Goal: Find specific page/section: Find specific page/section

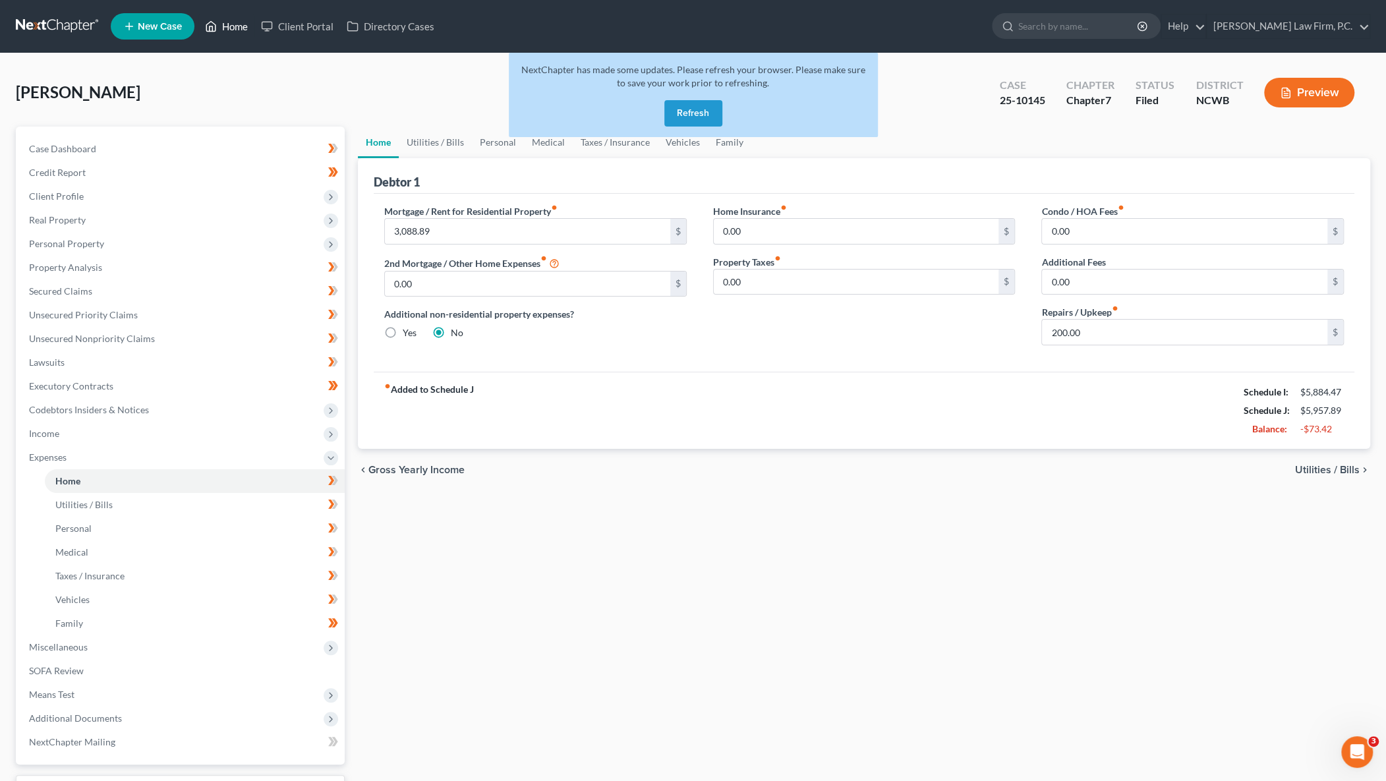
click at [239, 26] on link "Home" at bounding box center [226, 27] width 56 height 24
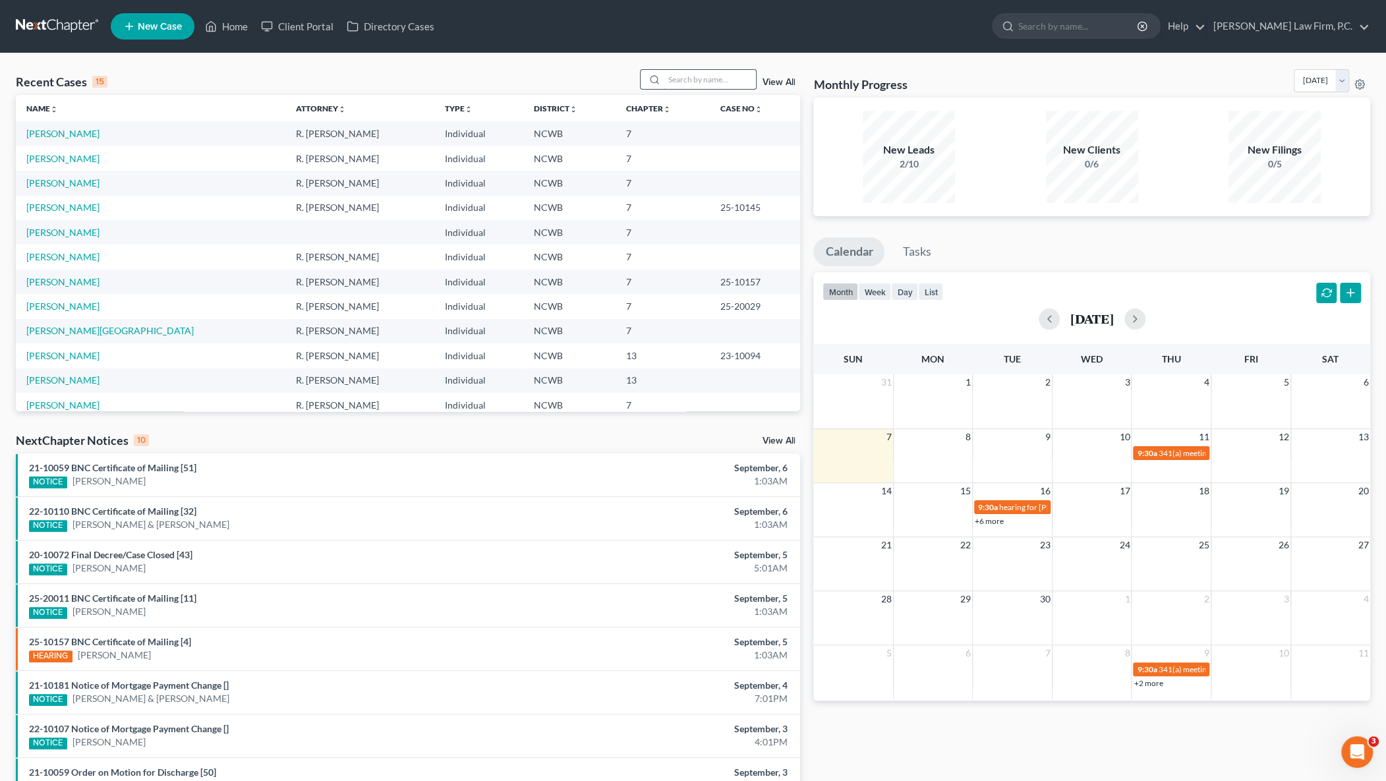
click at [676, 78] on input "search" at bounding box center [710, 79] width 92 height 19
type input "[PERSON_NAME]"
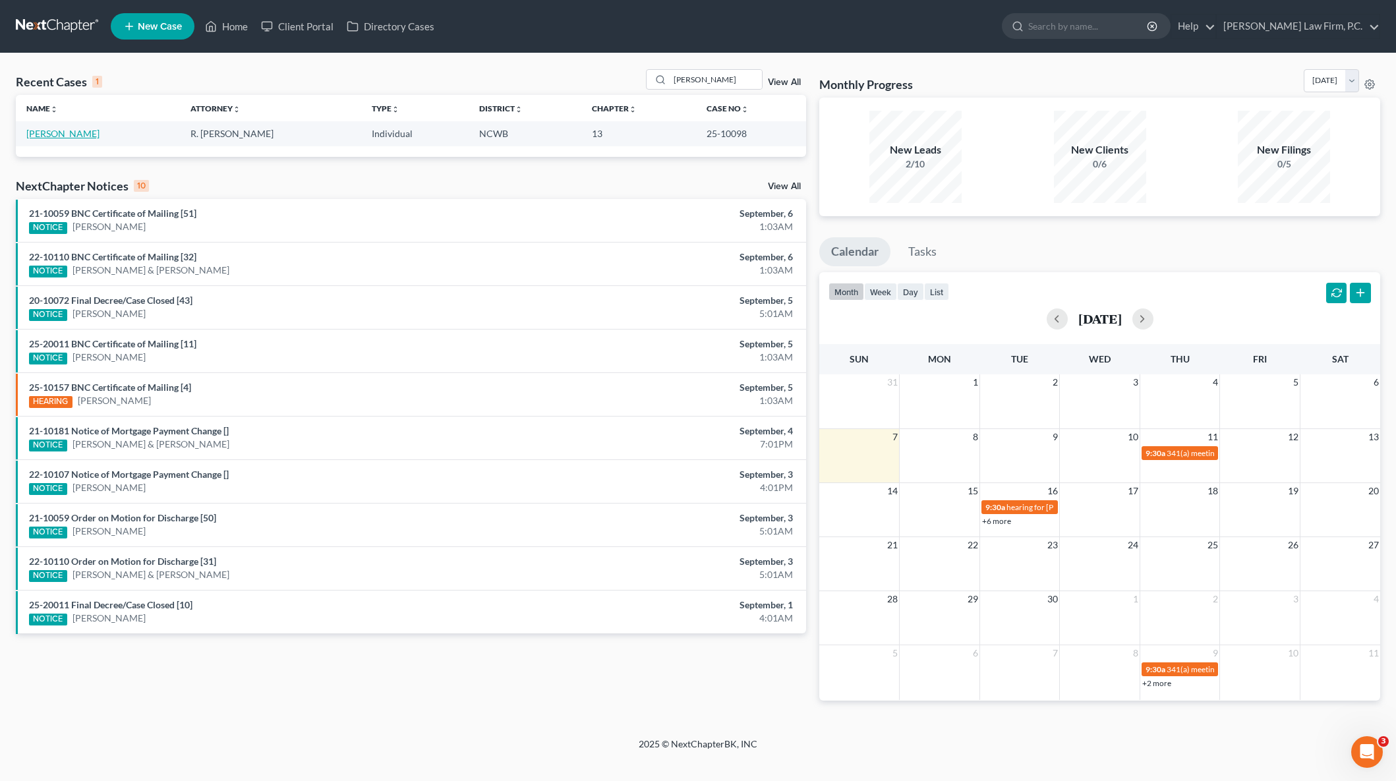
click at [62, 133] on link "Hawkins, Amanda" at bounding box center [62, 133] width 73 height 11
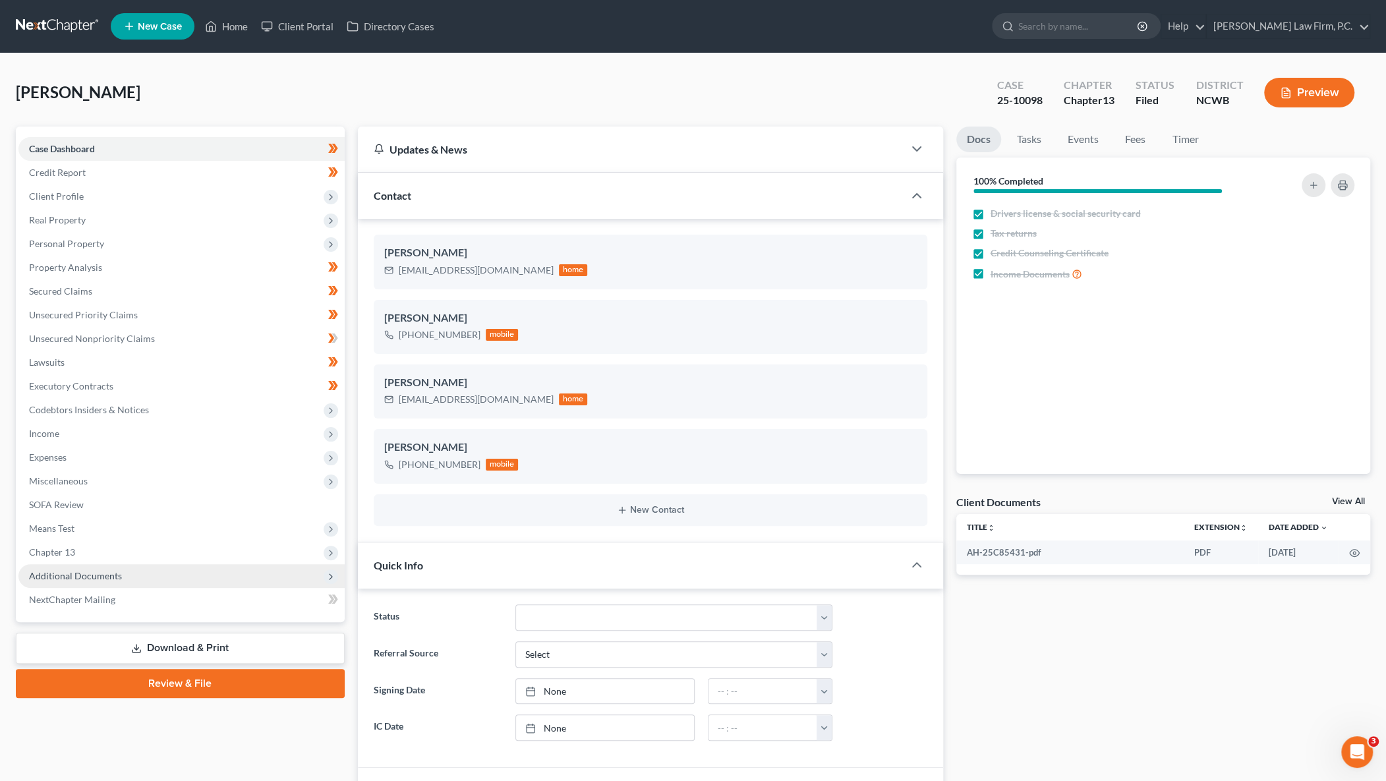
click at [90, 576] on span "Additional Documents" at bounding box center [75, 575] width 93 height 11
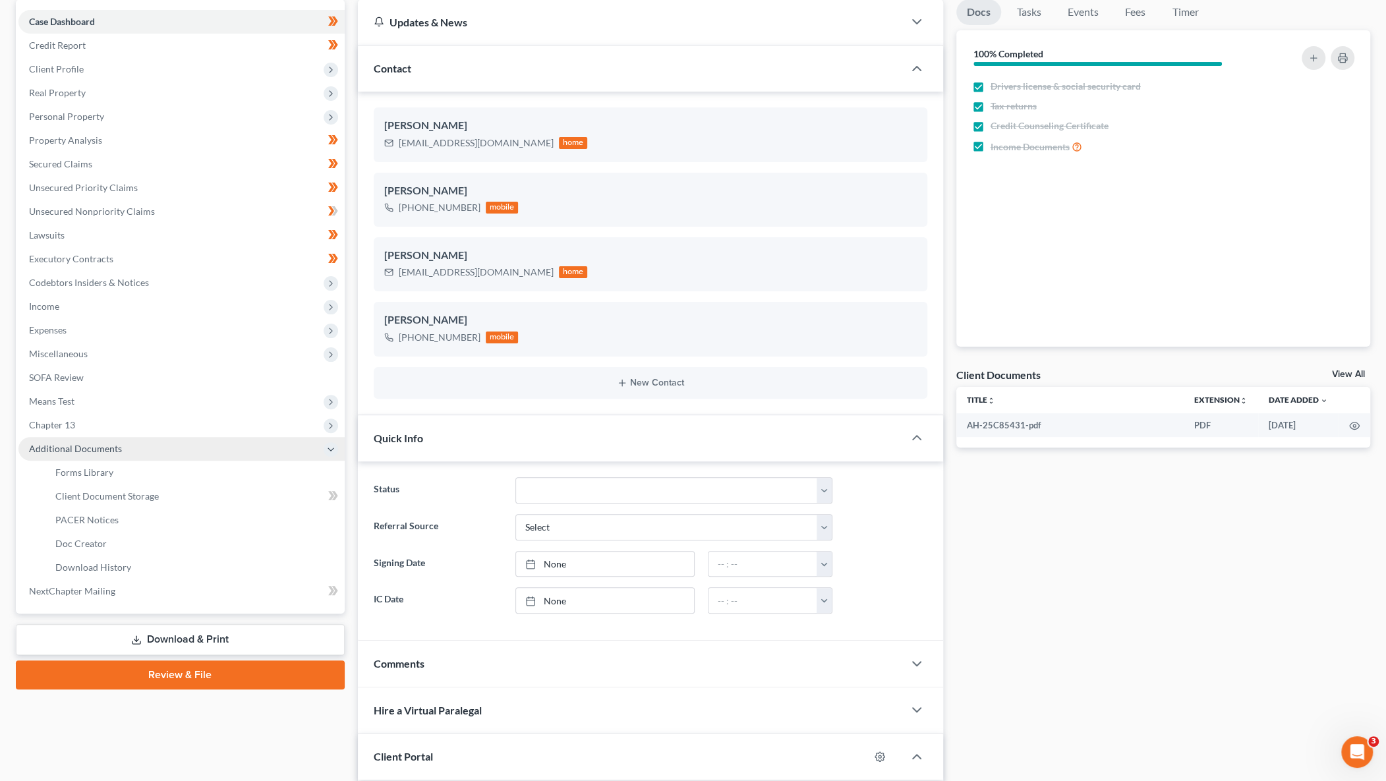
scroll to position [132, 0]
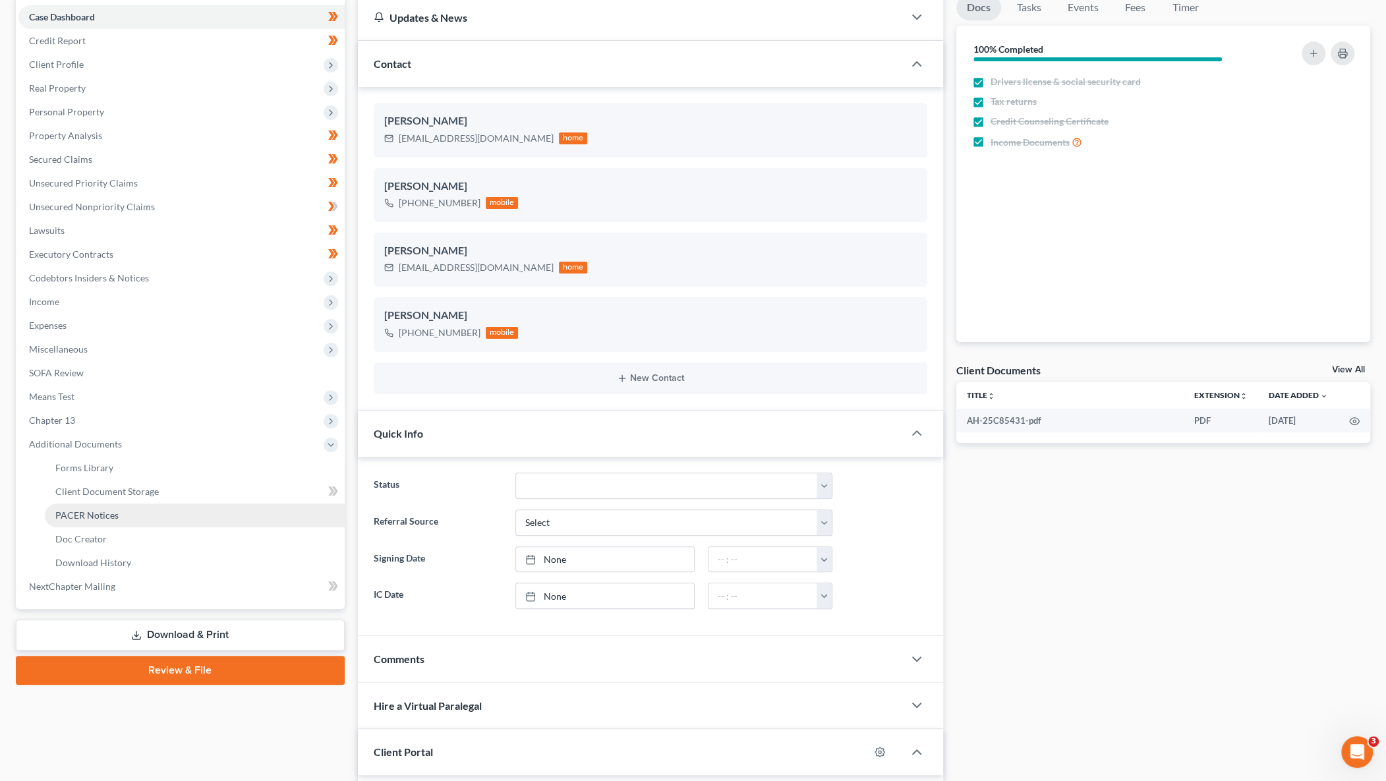
click at [70, 514] on span "PACER Notices" at bounding box center [86, 515] width 63 height 11
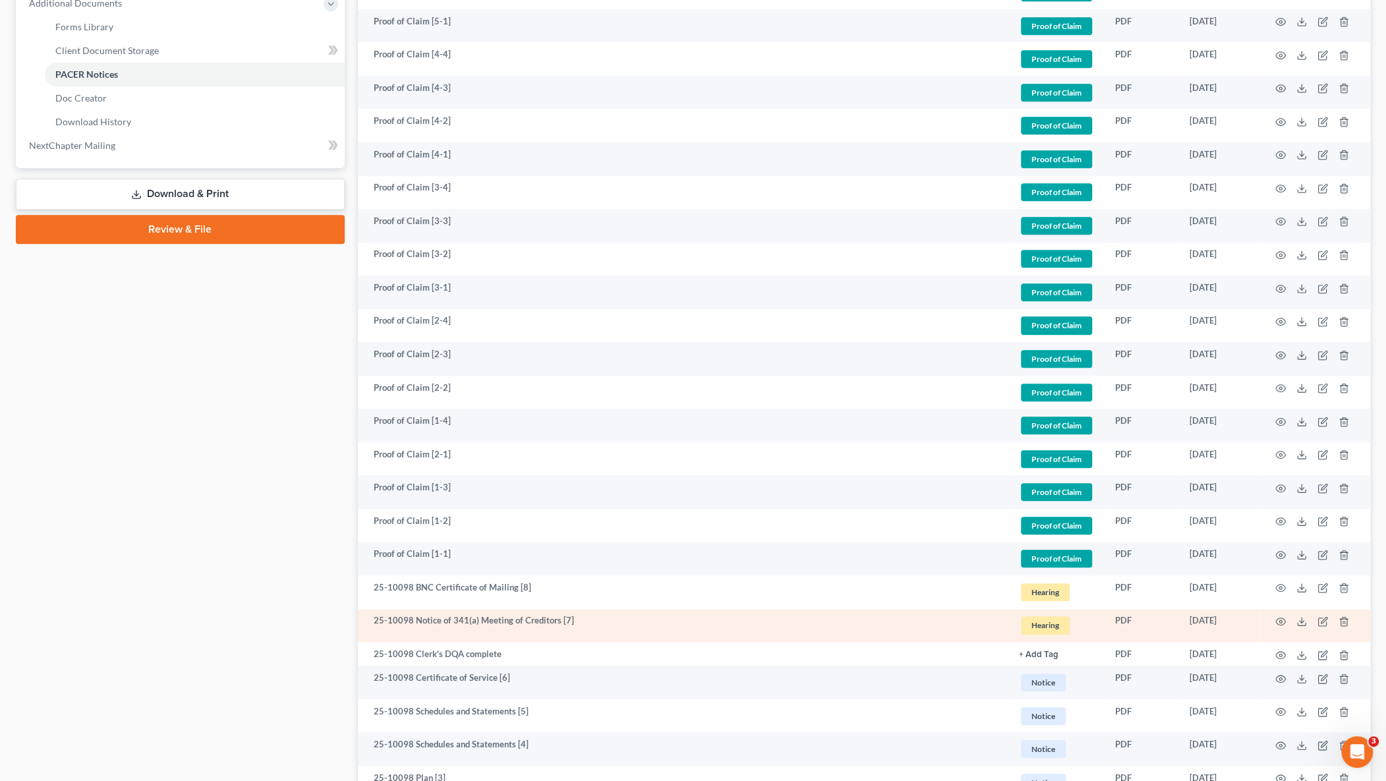
scroll to position [759, 0]
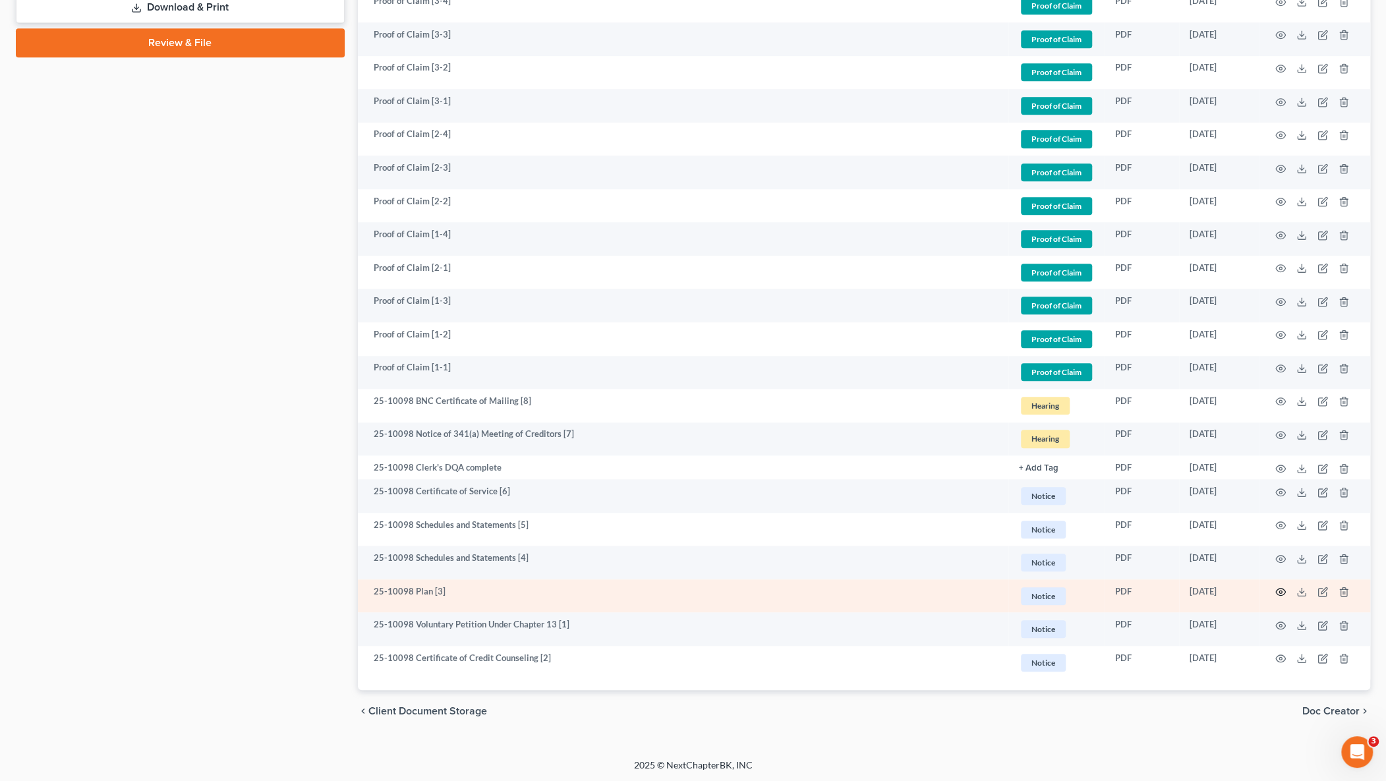
click at [1280, 592] on circle "button" at bounding box center [1280, 592] width 3 height 3
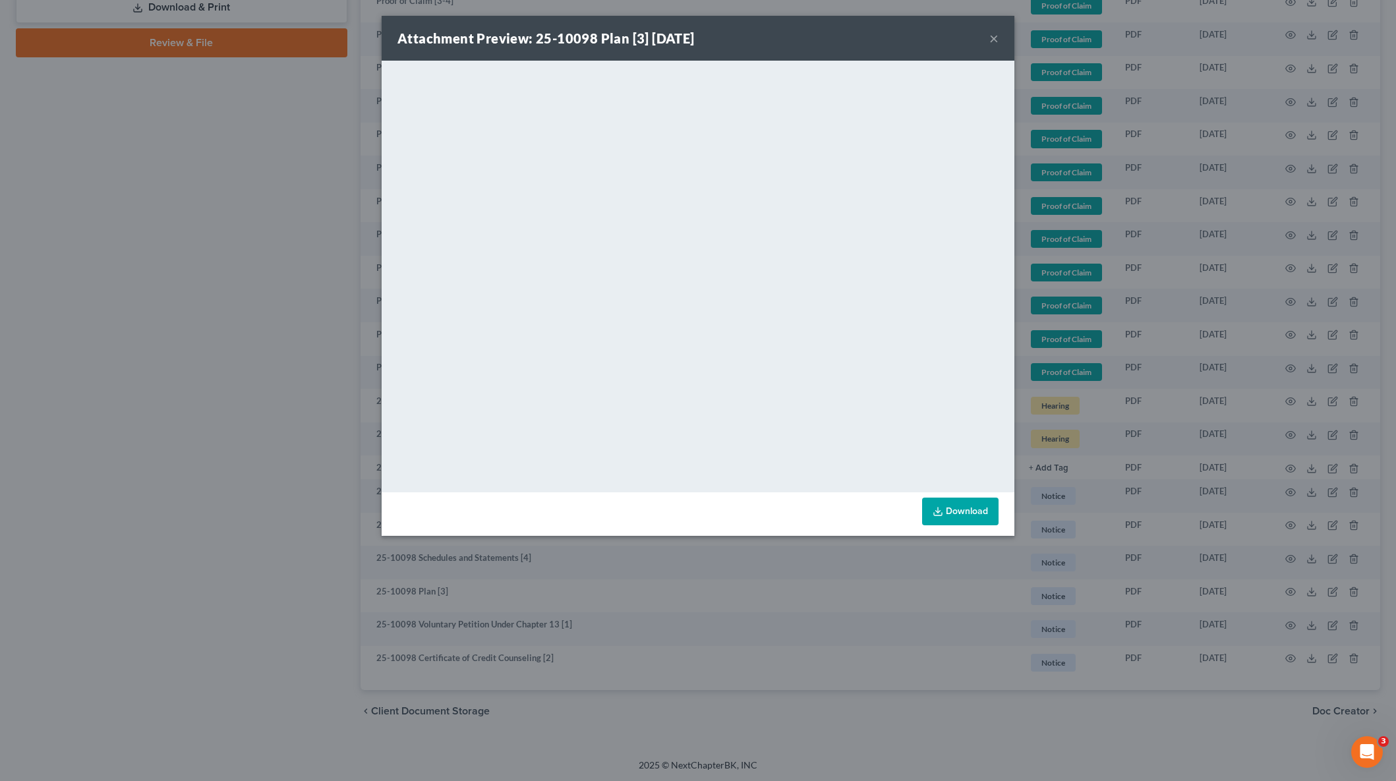
click at [221, 241] on div "Attachment Preview: 25-10098 Plan [3] 05/30/2025 × <object ng-attr-data='https:…" at bounding box center [698, 390] width 1396 height 781
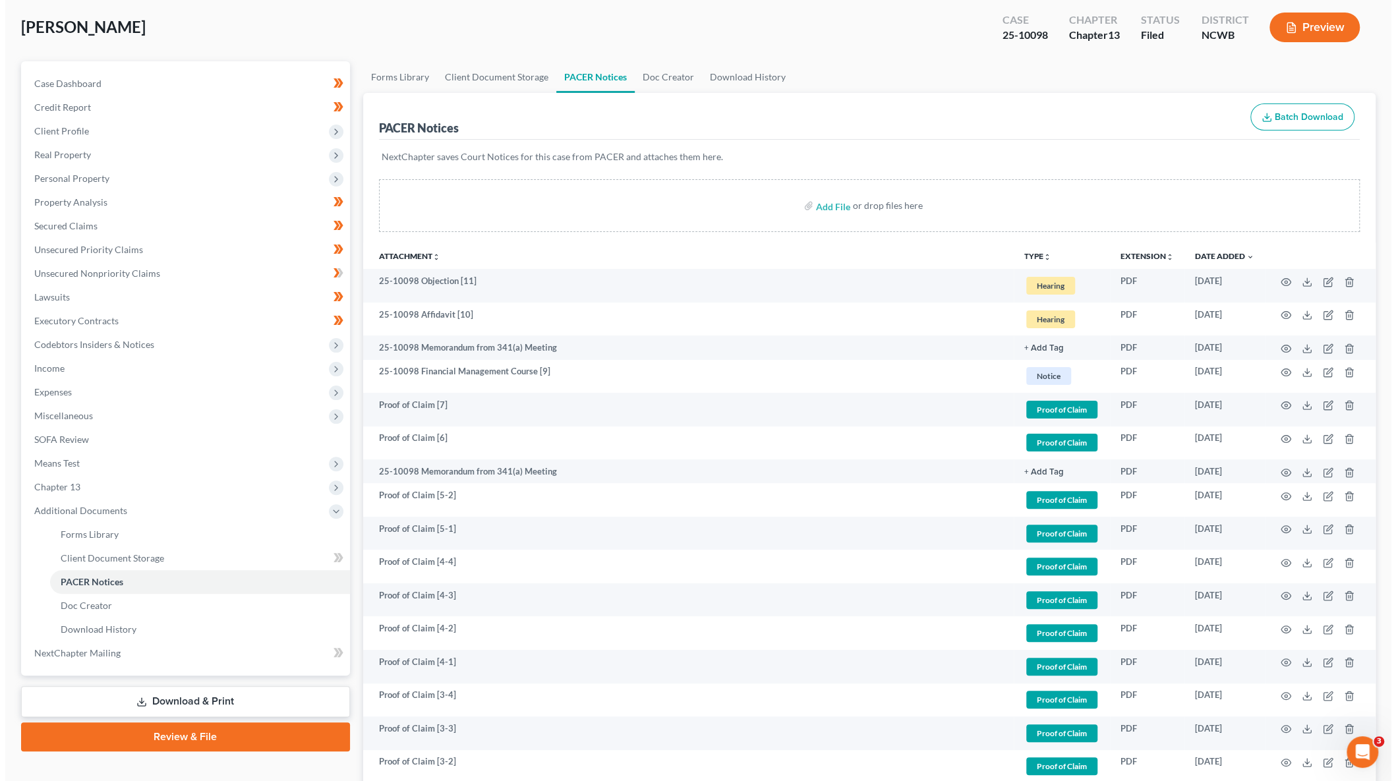
scroll to position [0, 0]
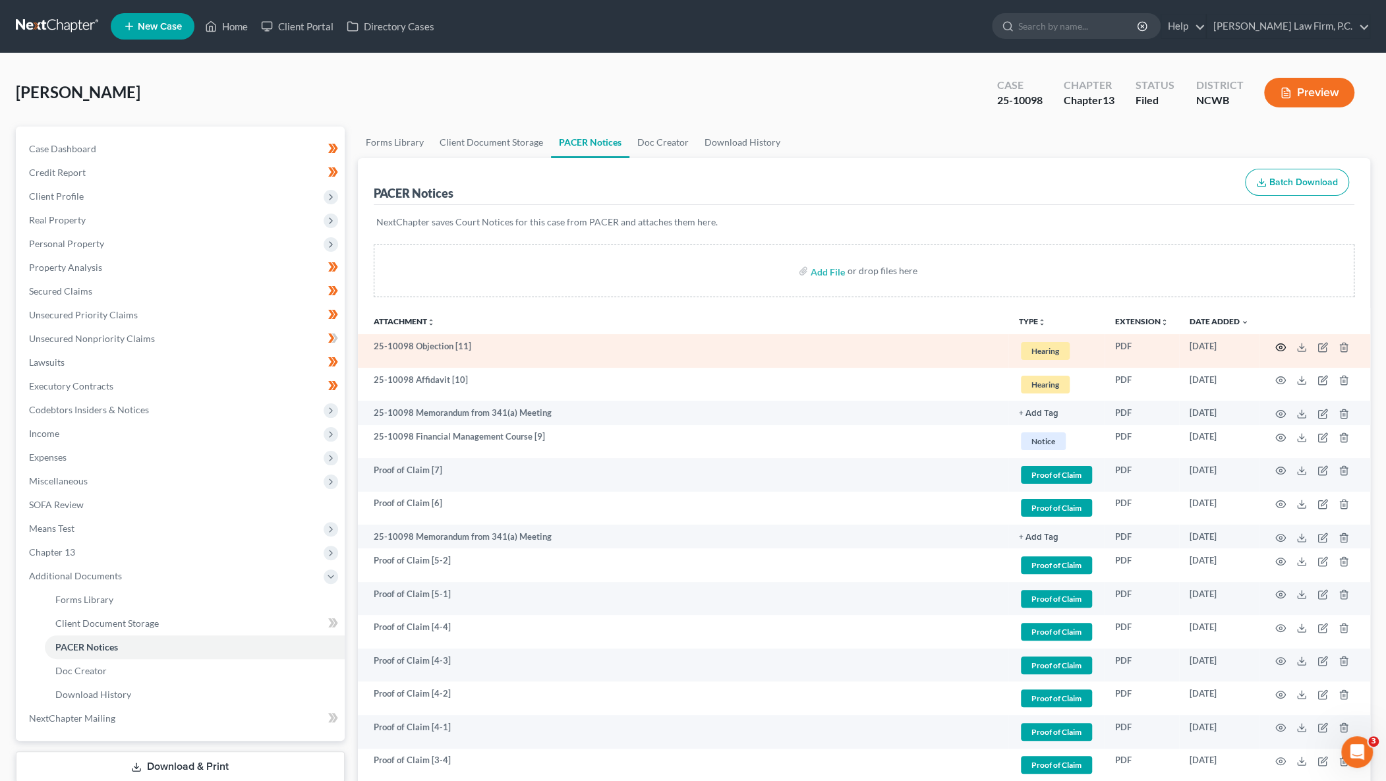
click at [1279, 344] on icon "button" at bounding box center [1281, 347] width 11 height 11
